Goal: Information Seeking & Learning: Understand process/instructions

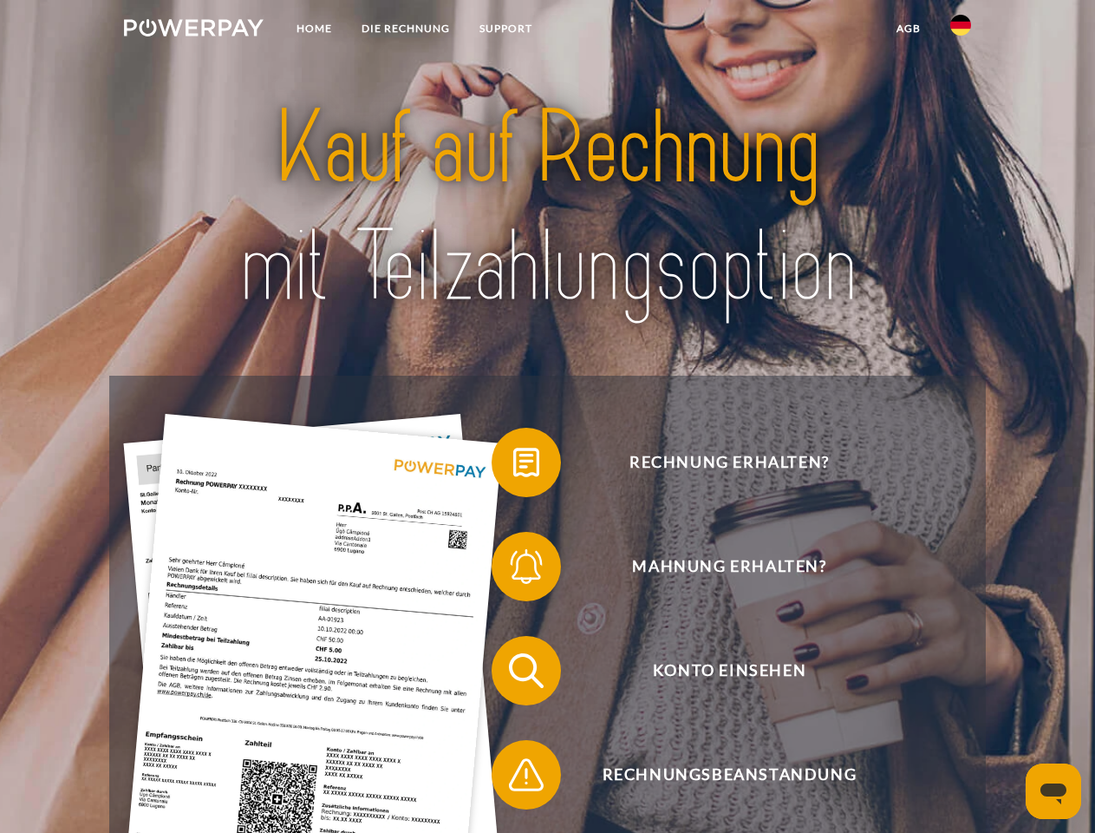
click at [193, 30] on img at bounding box center [194, 27] width 140 height 17
click at [961, 30] on img at bounding box center [961, 25] width 21 height 21
click at [908, 29] on link "agb" at bounding box center [909, 28] width 54 height 31
click at [513, 466] on span at bounding box center [500, 462] width 87 height 87
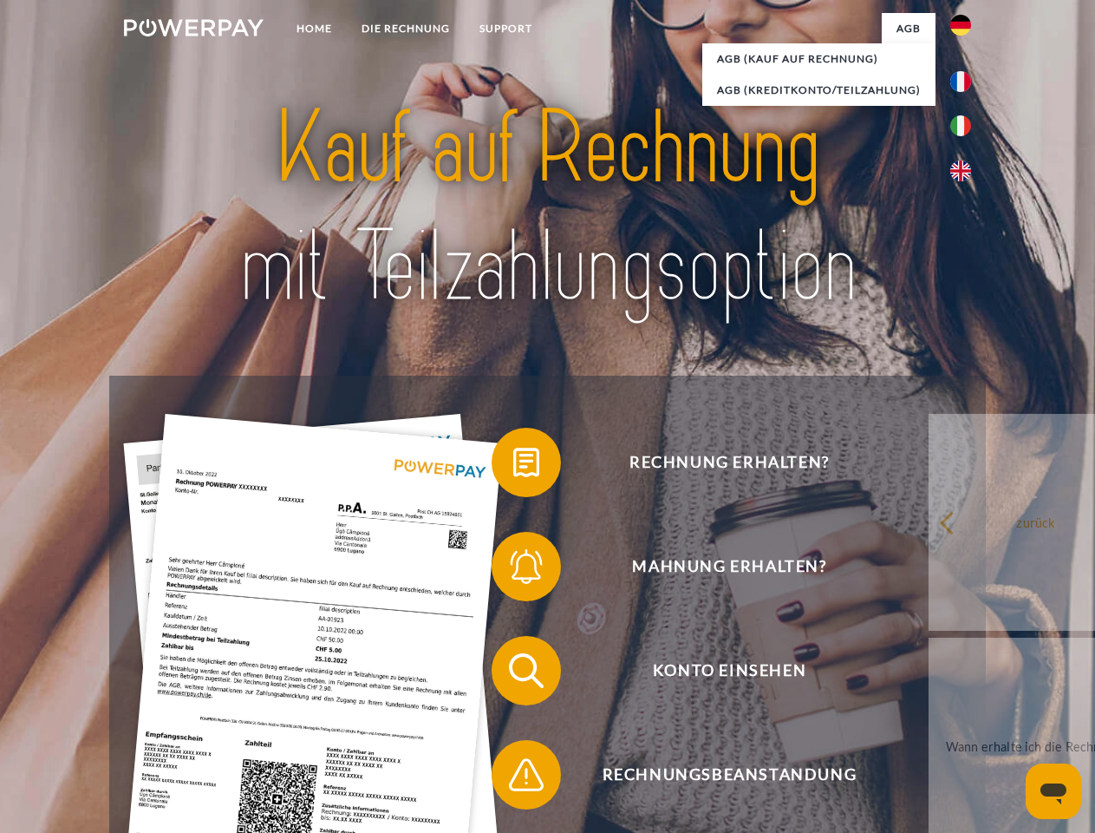
click at [513, 570] on span at bounding box center [500, 566] width 87 height 87
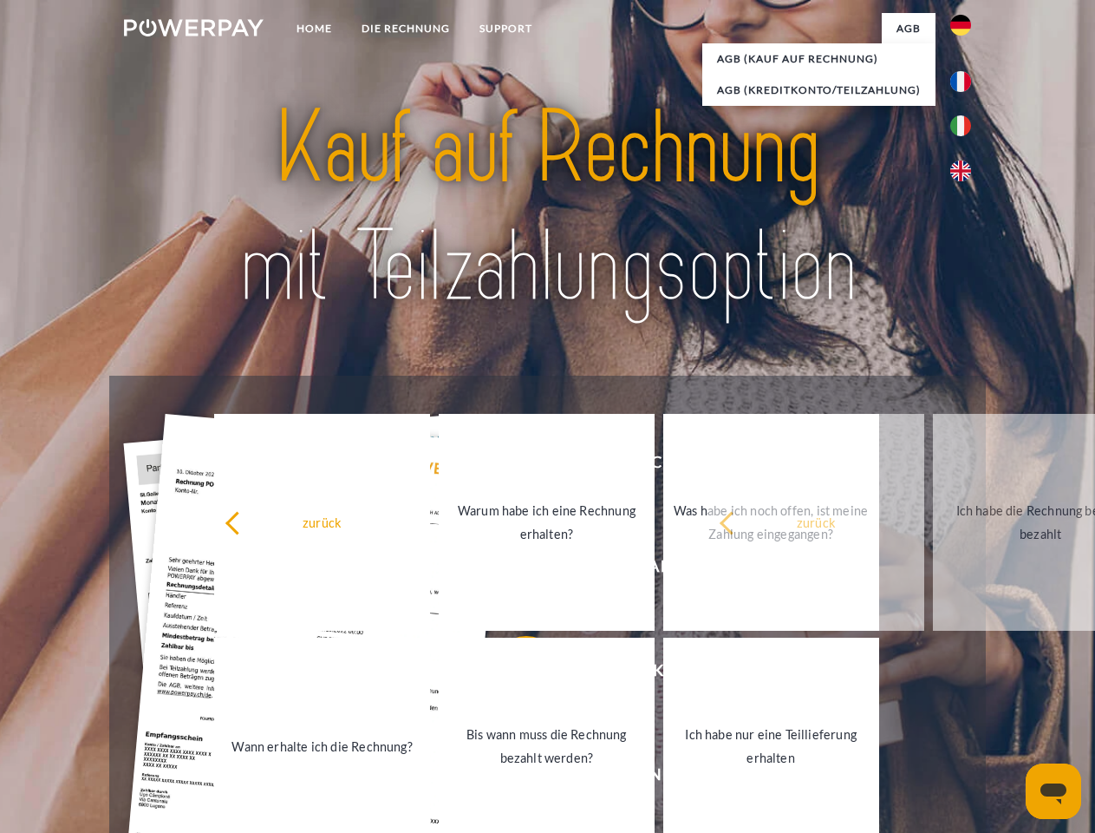
click at [513, 674] on link "Bis wann muss die Rechnung bezahlt werden?" at bounding box center [547, 745] width 216 height 217
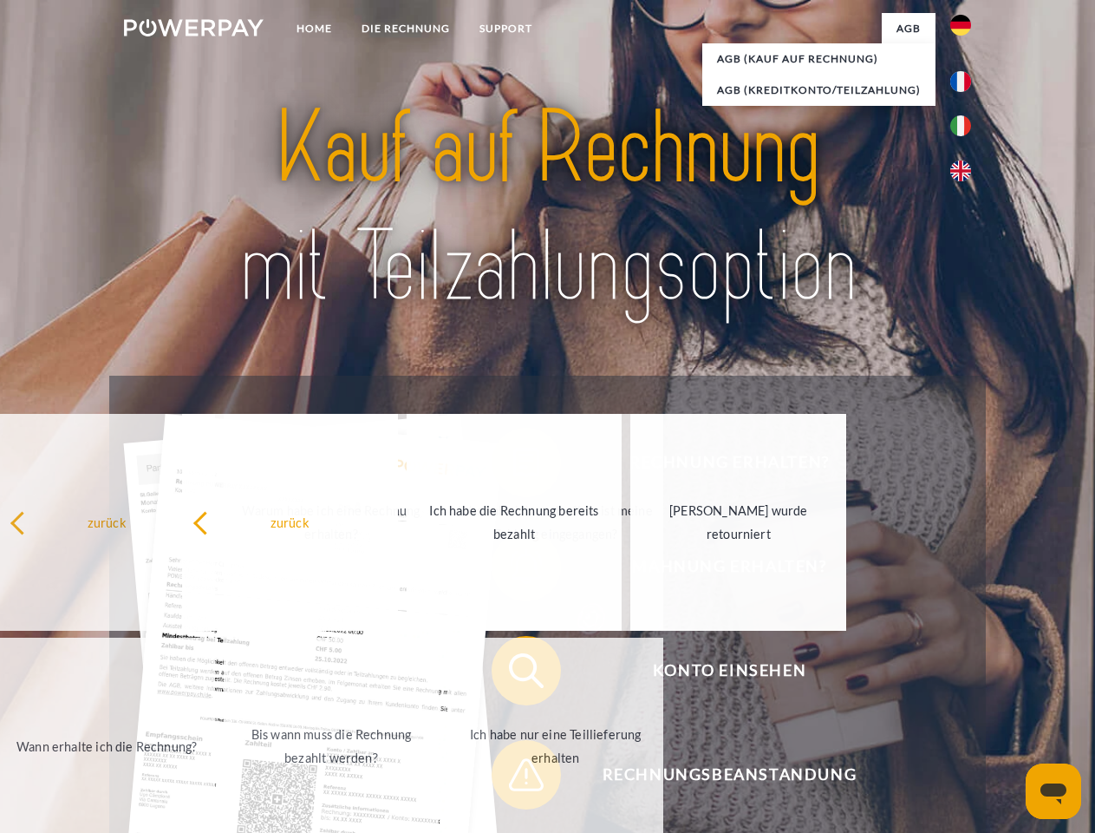
click at [513, 778] on span at bounding box center [500, 774] width 87 height 87
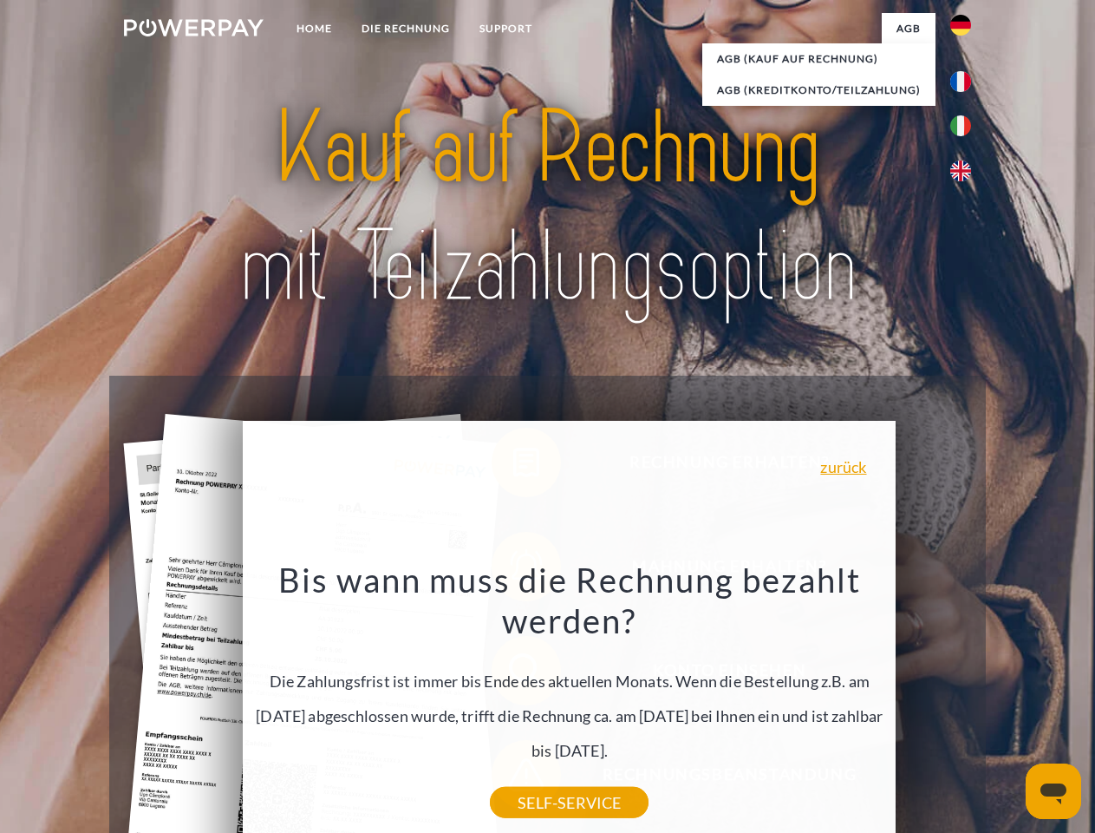
click at [1054, 791] on icon "Messaging-Fenster öffnen" at bounding box center [1054, 793] width 26 height 21
